Goal: Check status: Check status

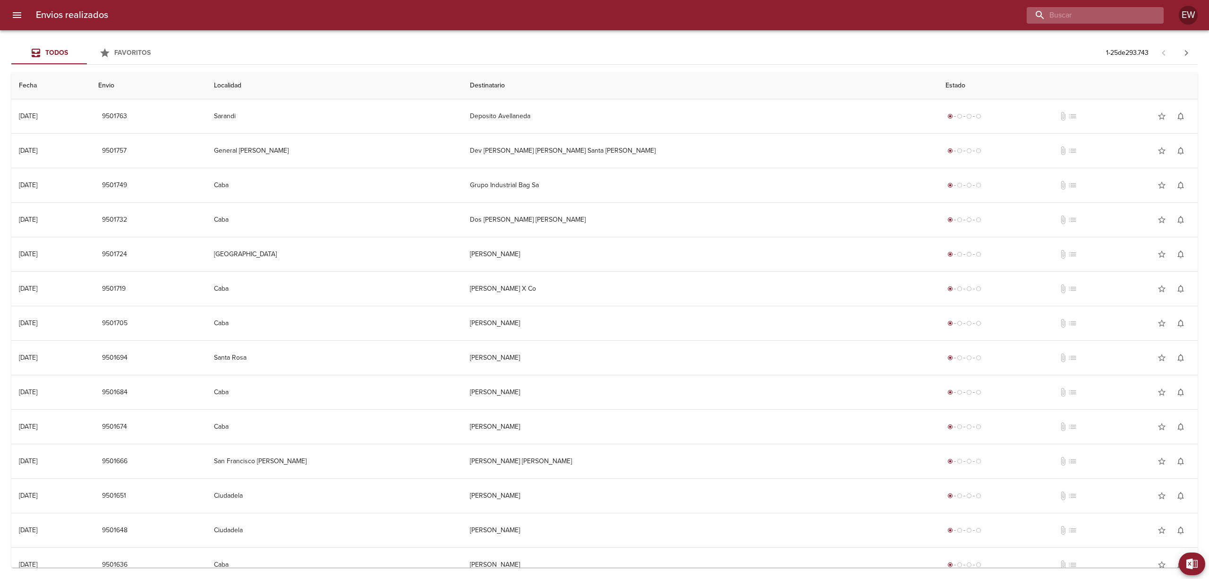
click at [1095, 19] on input "buscar" at bounding box center [1087, 15] width 121 height 17
paste input "[PERSON_NAME] ELIAZABET LUAYZA [PERSON_NAME]"
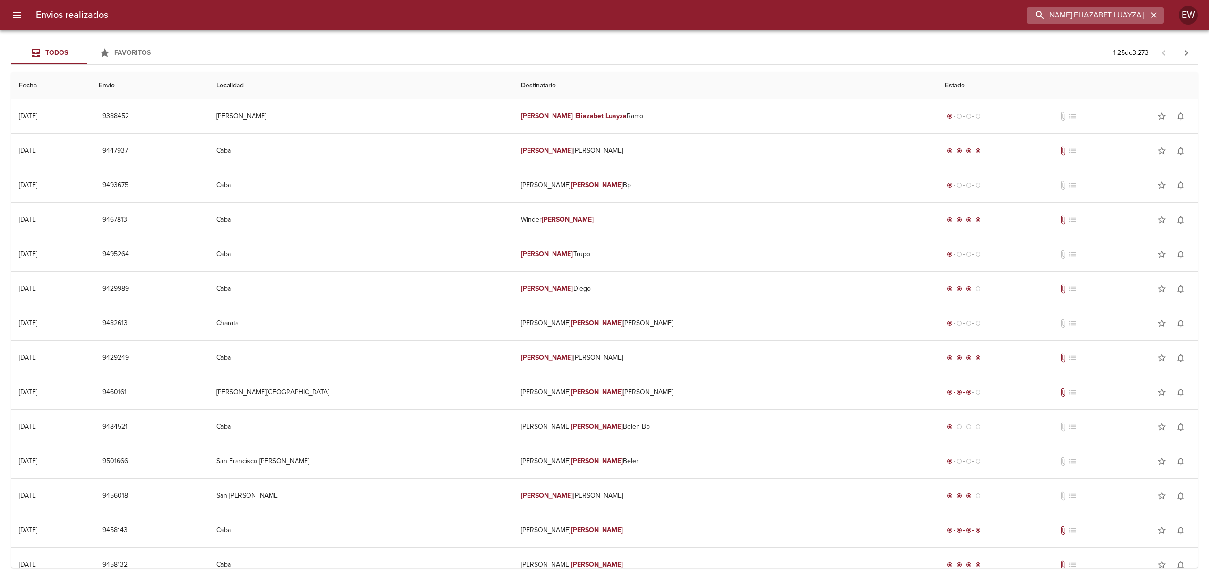
scroll to position [0, 30]
type input "[PERSON_NAME] ELIAZABET LUAYZA [PERSON_NAME]"
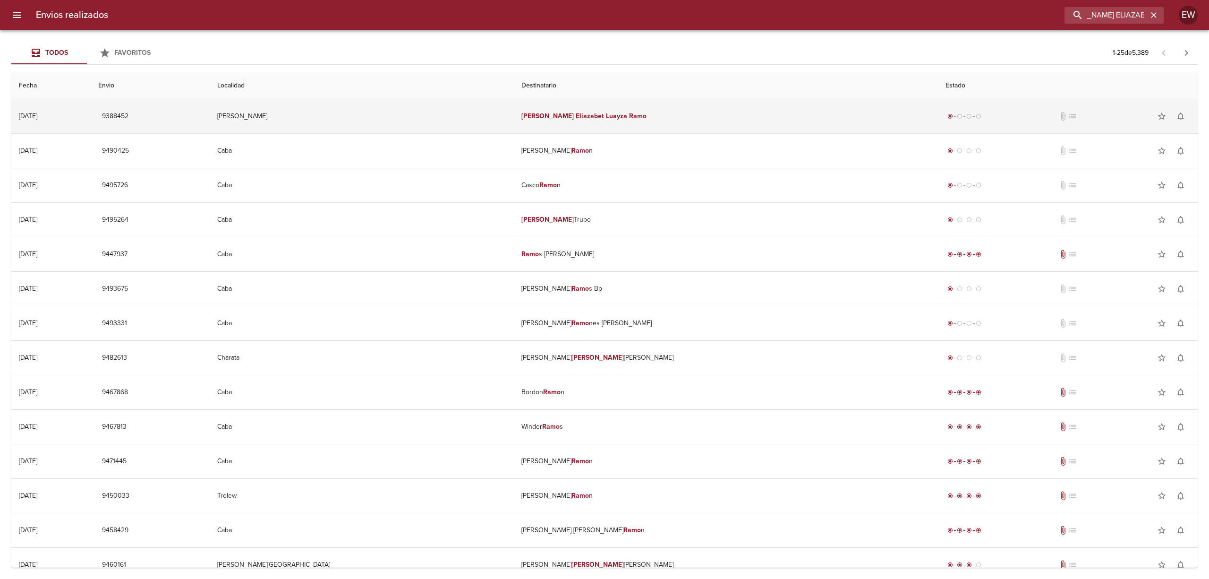
click at [666, 110] on td "[PERSON_NAME] [PERSON_NAME]" at bounding box center [726, 116] width 424 height 34
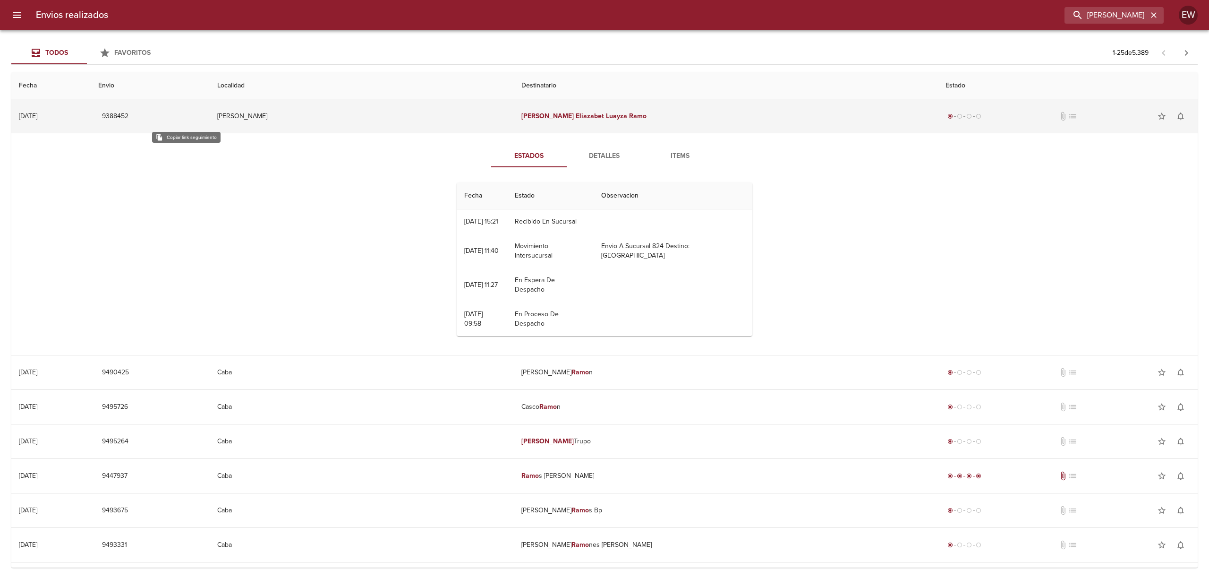
click at [129, 112] on span "9388452" at bounding box center [115, 117] width 26 height 12
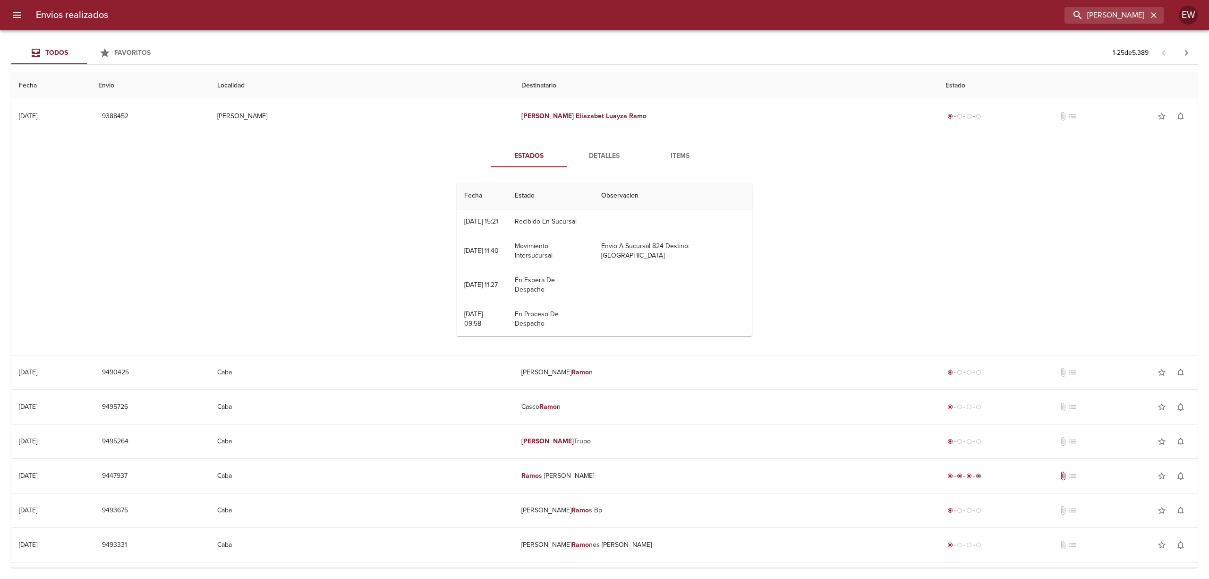
click at [589, 157] on span "Detalles" at bounding box center [605, 156] width 64 height 12
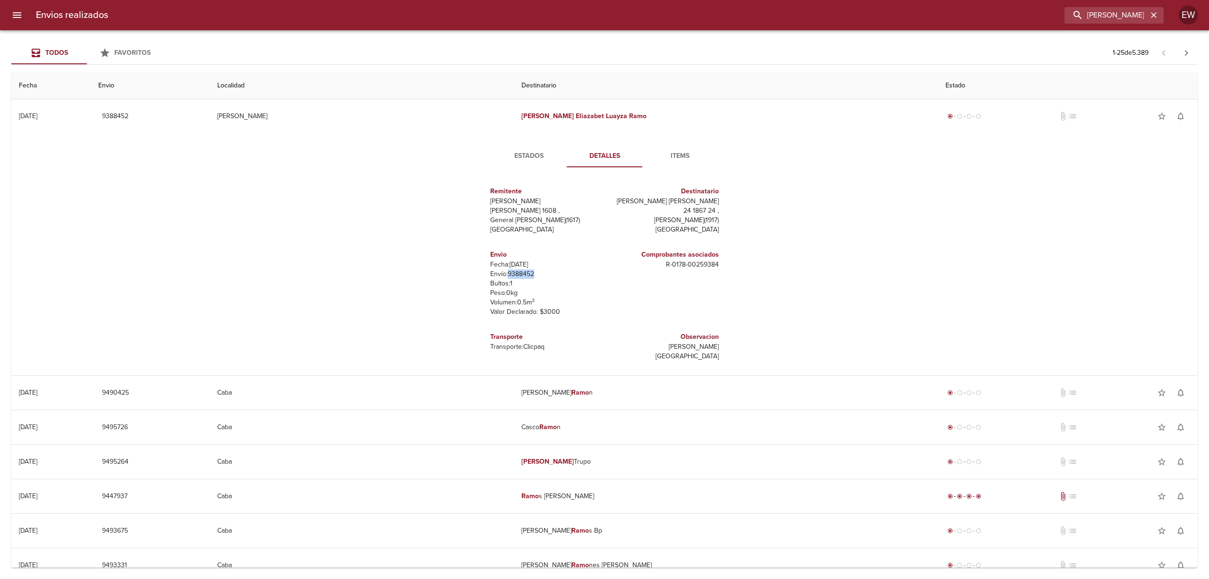
drag, startPoint x: 534, startPoint y: 274, endPoint x: 505, endPoint y: 274, distance: 28.8
click at [505, 274] on p "Envío: 9388452" at bounding box center [545, 273] width 111 height 9
copy p "9388452"
click at [1149, 17] on icon "button" at bounding box center [1153, 14] width 9 height 9
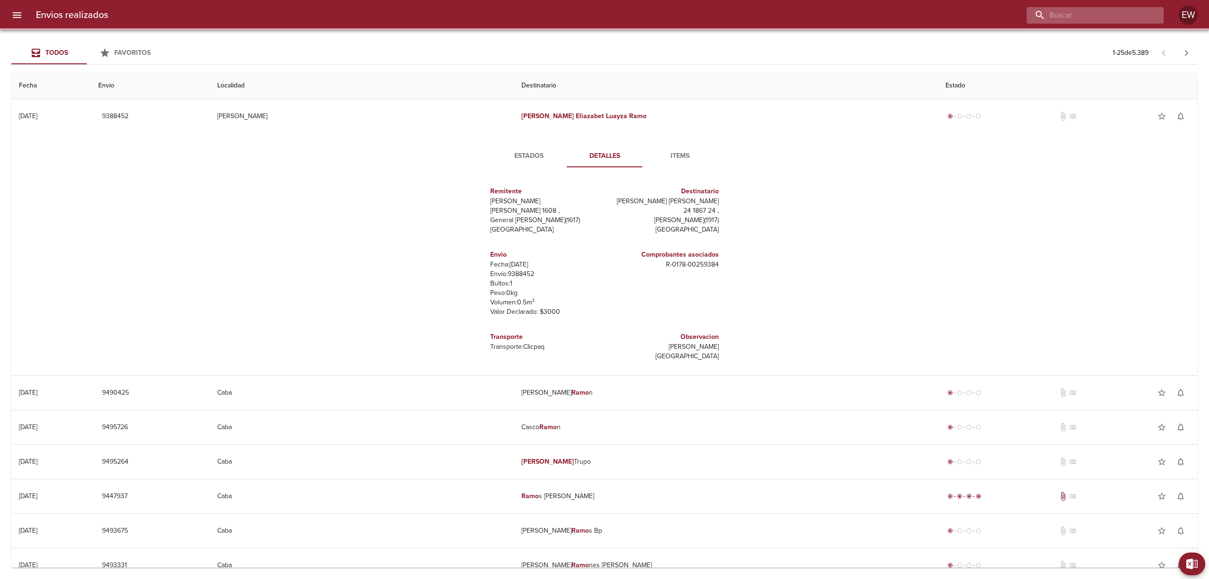
click at [1137, 13] on input "buscar" at bounding box center [1087, 15] width 121 height 17
paste input "[PERSON_NAME]"
type input "[PERSON_NAME]"
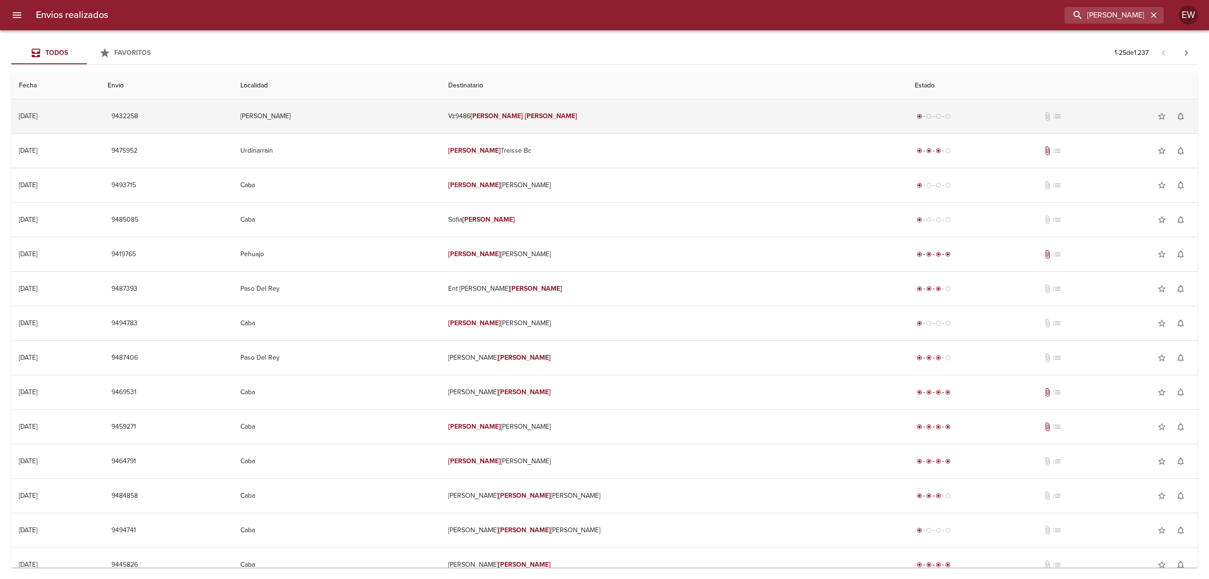
click at [697, 112] on td "Vz9486 [PERSON_NAME]" at bounding box center [674, 116] width 467 height 34
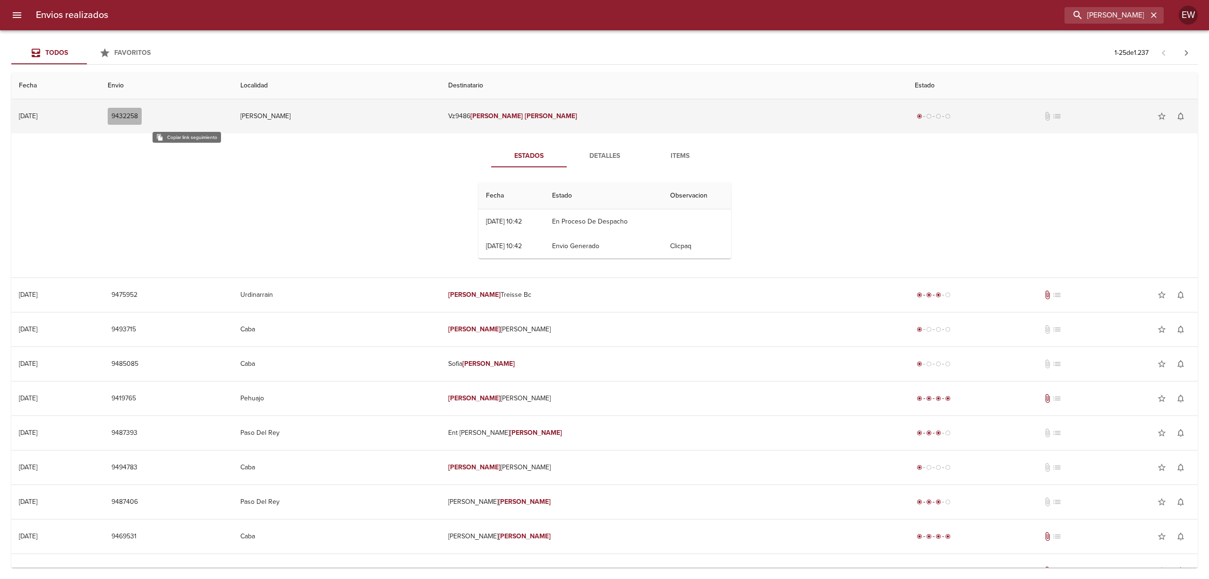
click at [138, 114] on span "9432258" at bounding box center [124, 117] width 26 height 12
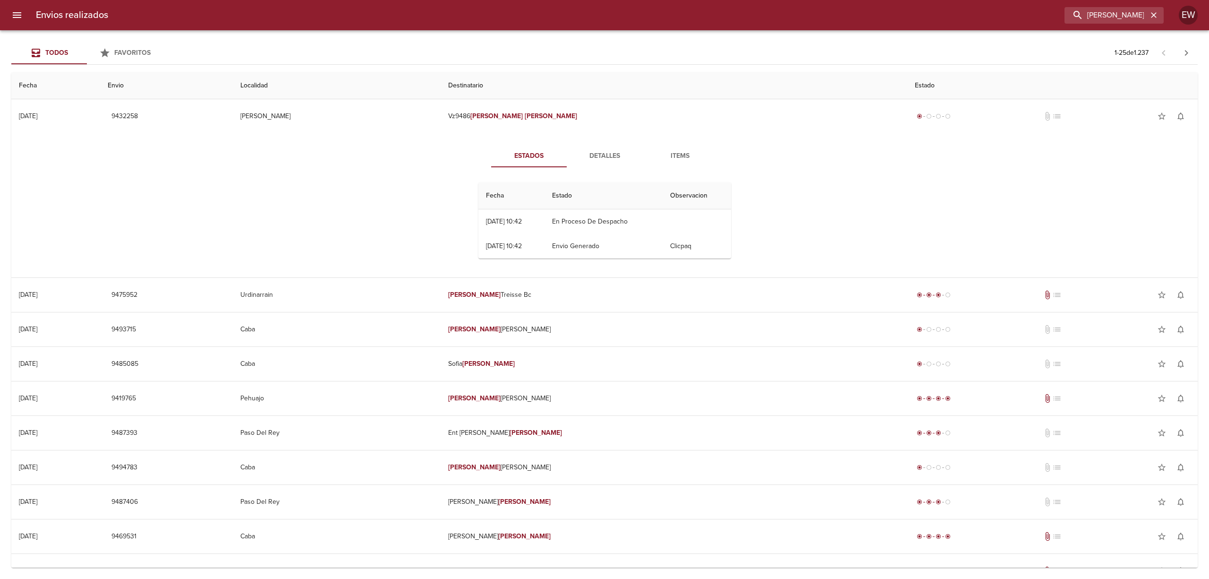
click at [597, 155] on span "Detalles" at bounding box center [605, 156] width 64 height 12
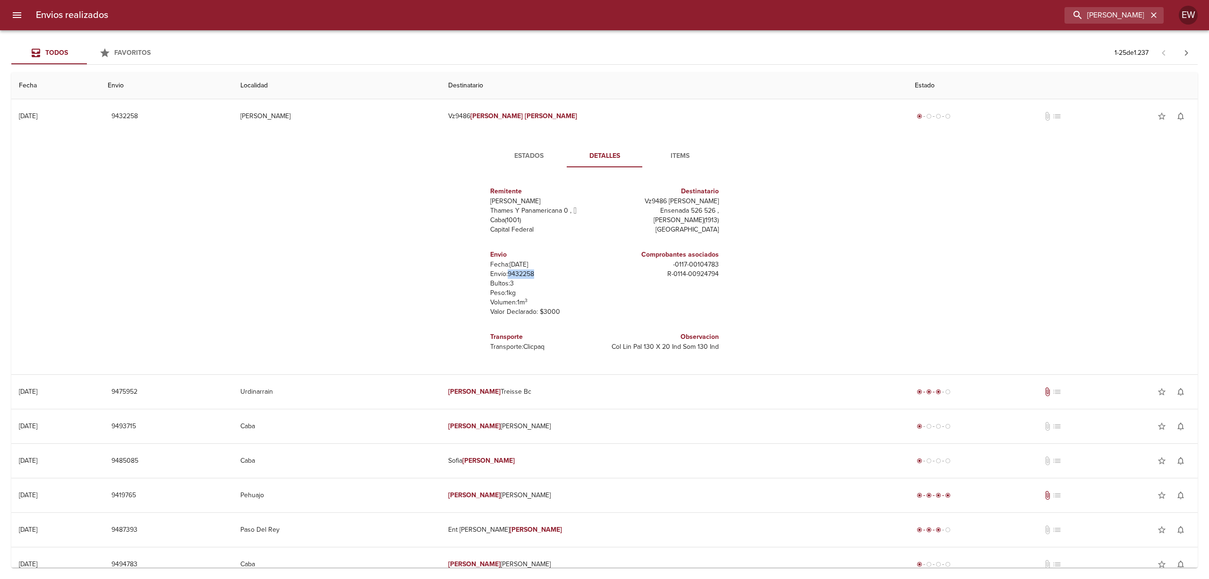
drag, startPoint x: 534, startPoint y: 274, endPoint x: 504, endPoint y: 274, distance: 30.2
click at [504, 274] on p "Envío: 9432258" at bounding box center [545, 273] width 111 height 9
copy p "9432258"
click at [530, 152] on span "Estados" at bounding box center [529, 156] width 64 height 12
